Goal: Task Accomplishment & Management: Complete application form

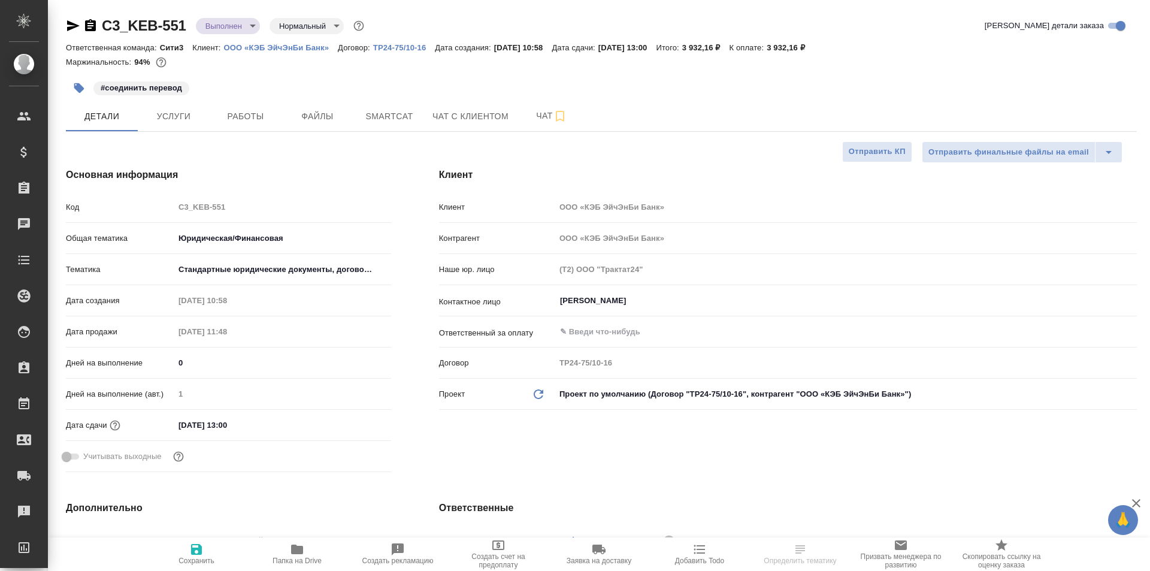
select select "RU"
type input "[PERSON_NAME]"
select select "RU"
type textarea "x"
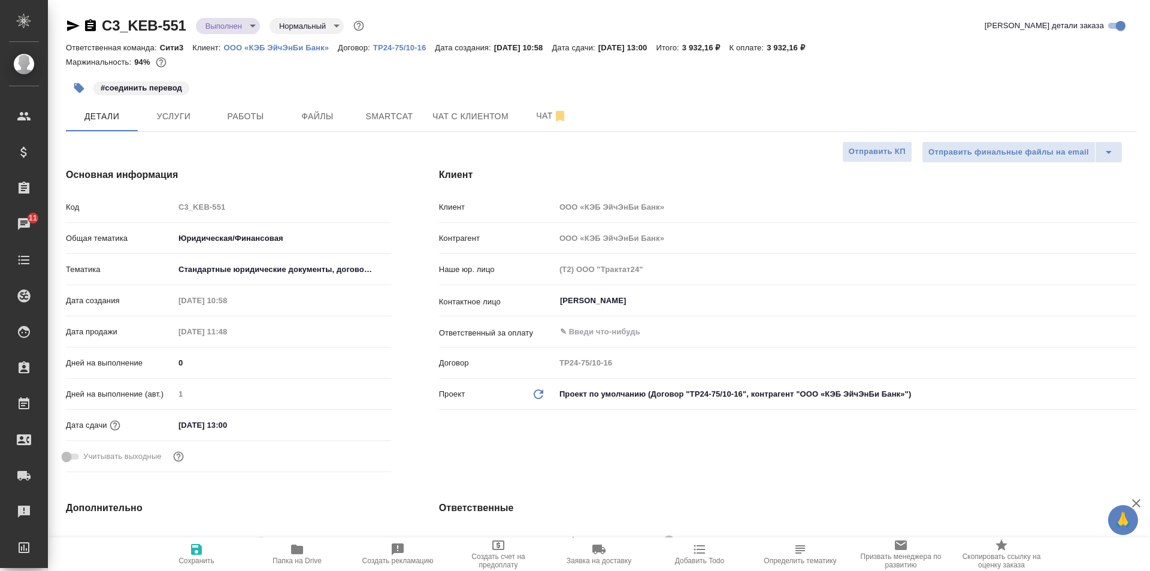
type textarea "x"
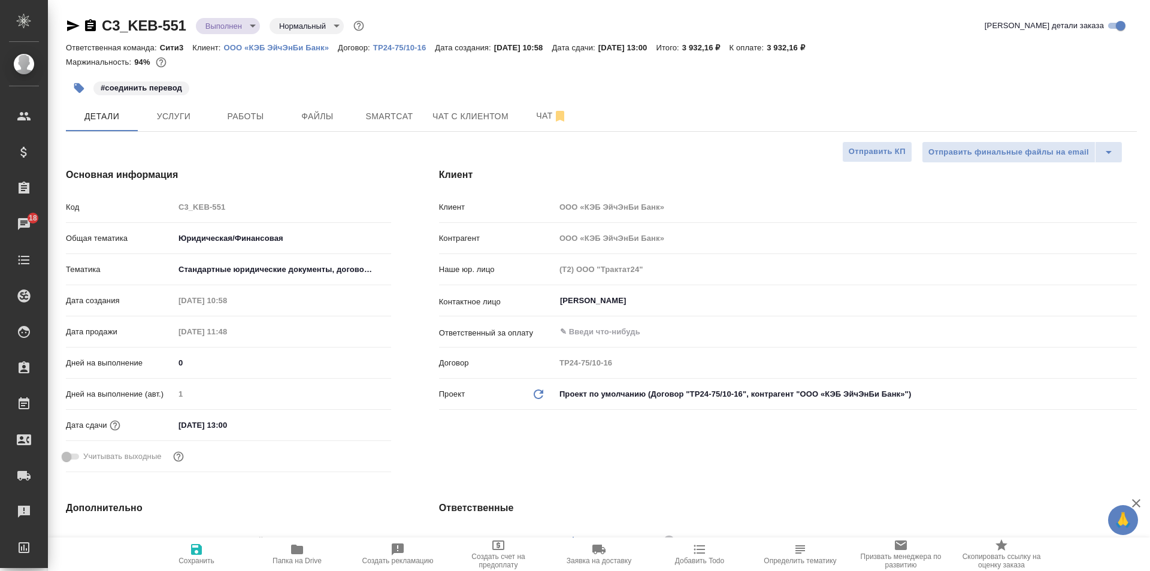
type textarea "x"
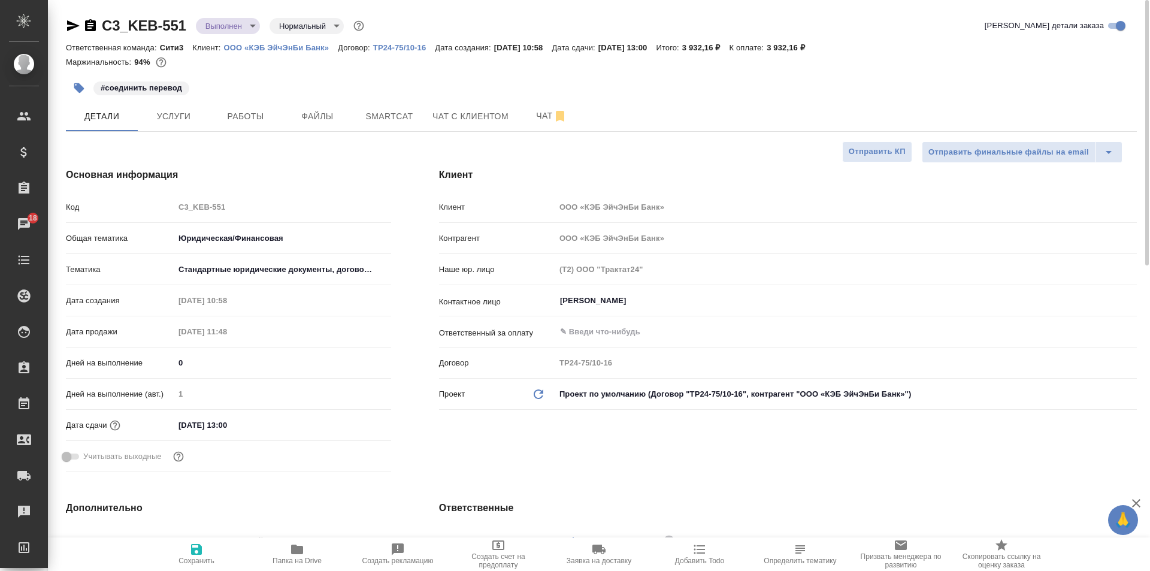
type textarea "x"
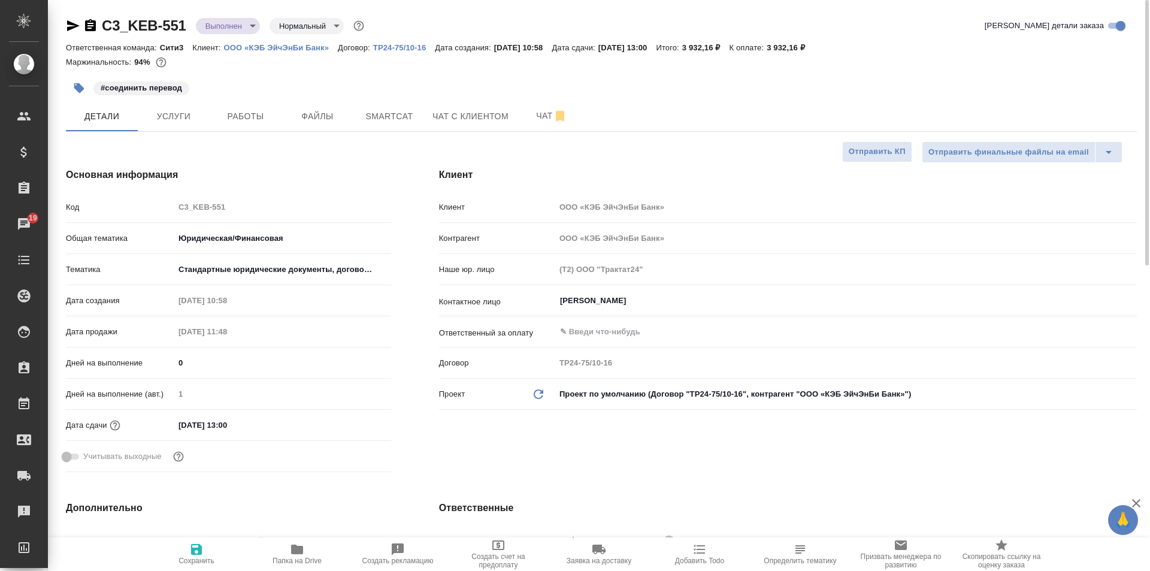
type textarea "x"
